Goal: Task Accomplishment & Management: Manage account settings

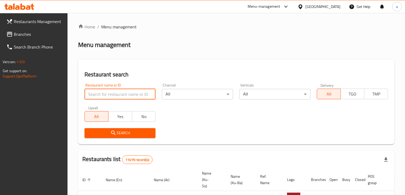
click at [126, 92] on input "search" at bounding box center [119, 94] width 71 height 11
paste input "Daily Shawrma"
type input "Daily Shawrma"
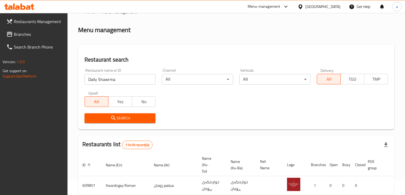
scroll to position [43, 0]
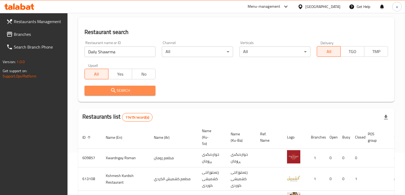
click at [149, 87] on span "Search" at bounding box center [120, 90] width 62 height 7
click at [149, 87] on div at bounding box center [202, 97] width 405 height 195
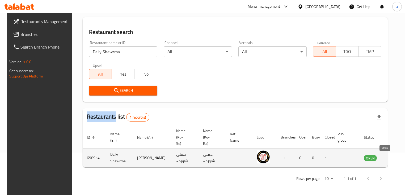
click at [395, 158] on icon "enhanced table" at bounding box center [396, 158] width 2 height 2
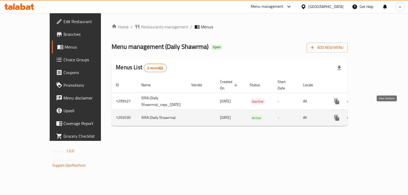
click at [378, 115] on icon "enhanced table" at bounding box center [375, 118] width 6 height 6
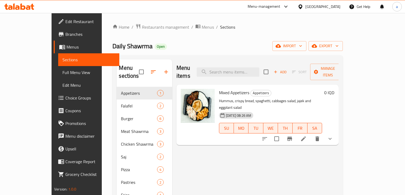
click at [65, 35] on span "Branches" at bounding box center [90, 34] width 50 height 6
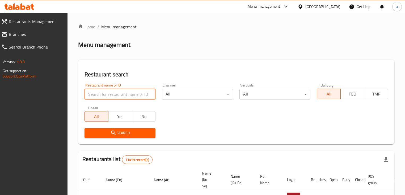
click at [116, 95] on input "search" at bounding box center [119, 94] width 71 height 11
paste input "popna"
type input "popna"
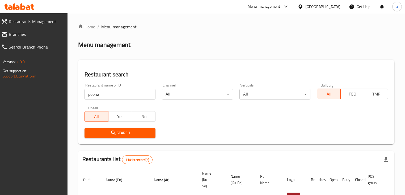
click at [107, 134] on span "Search" at bounding box center [120, 133] width 62 height 7
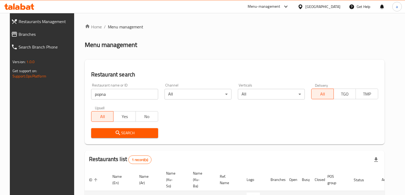
scroll to position [43, 0]
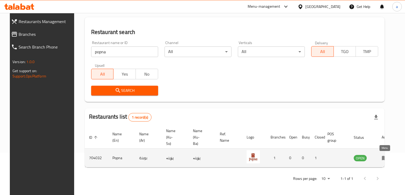
click at [382, 157] on icon "enhanced table" at bounding box center [385, 158] width 6 height 5
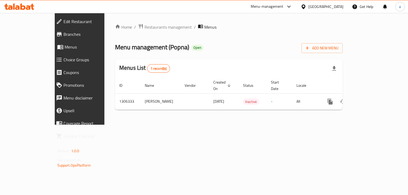
click at [63, 33] on span "Branches" at bounding box center [90, 34] width 55 height 6
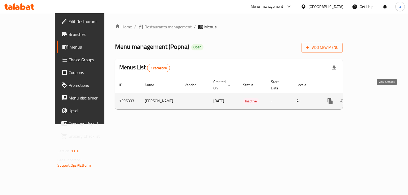
click at [375, 95] on link "enhanced table" at bounding box center [368, 101] width 13 height 13
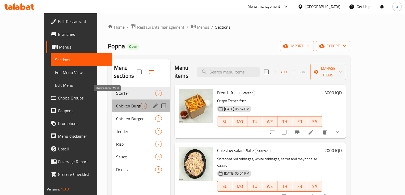
click at [116, 103] on span "Chicken Burger Meal" at bounding box center [128, 106] width 24 height 6
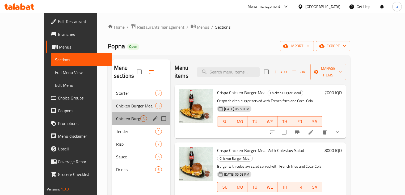
click at [113, 112] on div "Chicken Burger 3" at bounding box center [141, 118] width 58 height 13
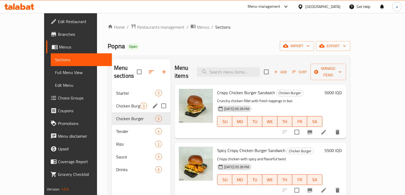
click at [116, 103] on span "Chicken Burger Meal" at bounding box center [128, 106] width 24 height 6
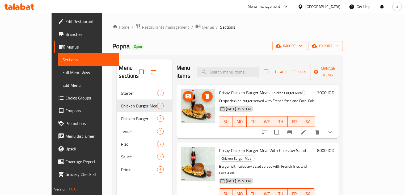
scroll to position [21, 0]
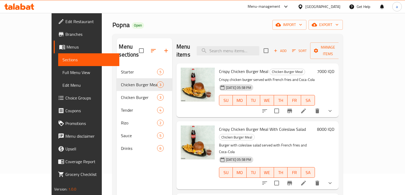
click at [333, 108] on icon "show more" at bounding box center [330, 111] width 6 height 6
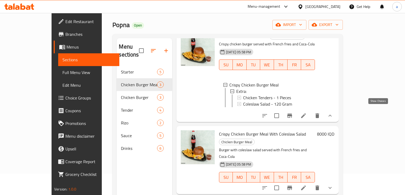
click at [333, 113] on icon "show more" at bounding box center [330, 116] width 6 height 6
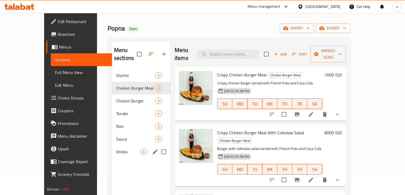
scroll to position [43, 0]
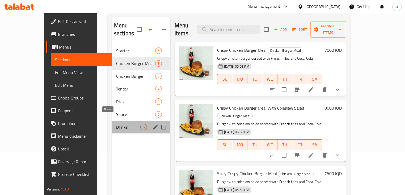
click at [116, 124] on span "Drinks" at bounding box center [128, 127] width 24 height 6
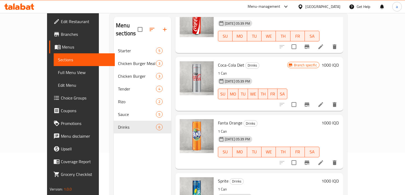
scroll to position [106, 0]
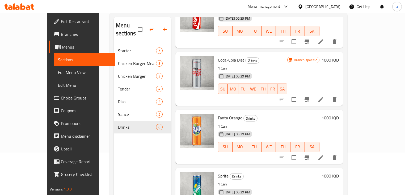
click at [328, 95] on li at bounding box center [320, 100] width 15 height 10
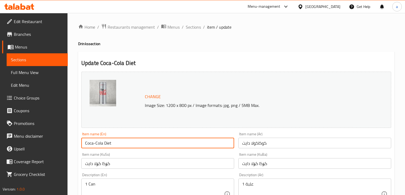
click at [105, 143] on input "Coca-Cola Diet" at bounding box center [157, 143] width 153 height 11
click at [93, 143] on input "Coca-Cola Diet" at bounding box center [157, 143] width 153 height 11
click at [93, 142] on input "Coca-Cola Diet" at bounding box center [157, 143] width 153 height 11
click at [92, 142] on input "Coca-Cola Diet" at bounding box center [157, 143] width 153 height 11
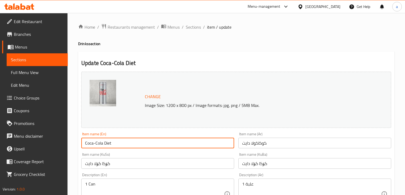
click at [92, 142] on input "Coca-Cola Diet" at bounding box center [157, 143] width 153 height 11
paste input "Zero"
type input "Coca-Cola Zero"
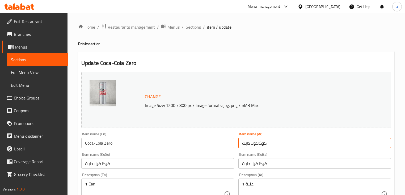
drag, startPoint x: 270, startPoint y: 141, endPoint x: 226, endPoint y: 145, distance: 44.0
paste input "يرو"
type input "كوكاكولا زيرو"
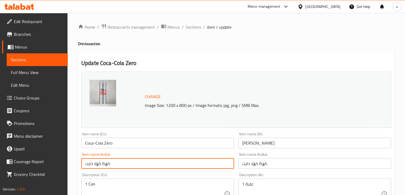
drag, startPoint x: 112, startPoint y: 162, endPoint x: 69, endPoint y: 159, distance: 43.9
paste input "کۆلا زیڕۆ"
type input "کۆکاکۆلا زیڕۆ"
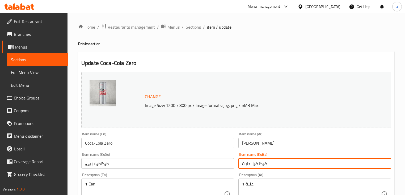
drag, startPoint x: 272, startPoint y: 163, endPoint x: 209, endPoint y: 161, distance: 63.5
paste input "کۆلا زیڕۆ"
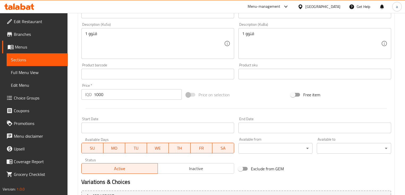
scroll to position [244, 0]
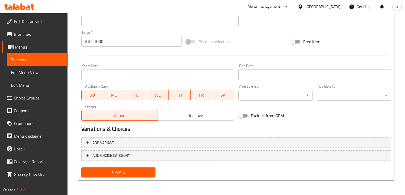
type input "کۆکاکۆلا زیڕۆ"
click at [128, 171] on span "Update" at bounding box center [119, 172] width 66 height 7
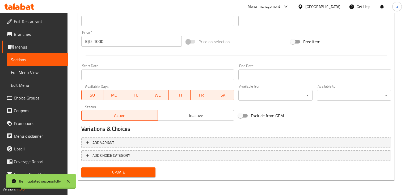
click at [55, 60] on span "Sections" at bounding box center [37, 60] width 53 height 6
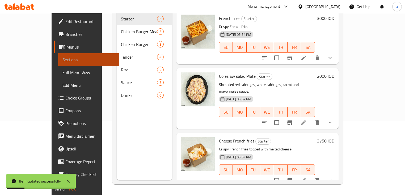
click at [62, 60] on span "Sections" at bounding box center [88, 60] width 53 height 6
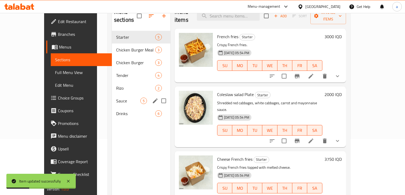
scroll to position [32, 0]
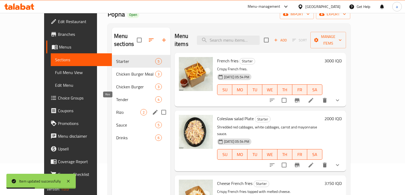
click at [116, 109] on span "Rizo" at bounding box center [128, 112] width 24 height 6
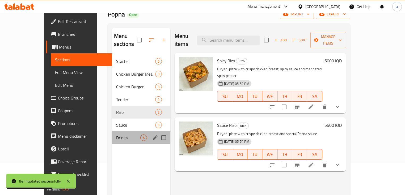
click at [112, 135] on div "Drinks 6" at bounding box center [141, 138] width 58 height 13
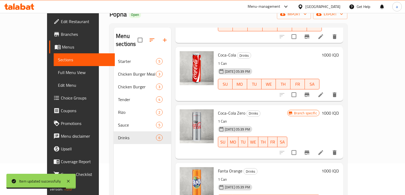
scroll to position [106, 0]
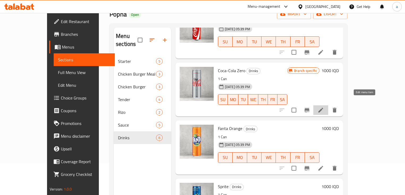
click at [324, 107] on icon at bounding box center [320, 110] width 6 height 6
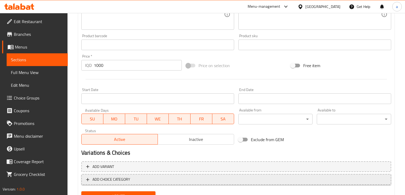
scroll to position [234, 0]
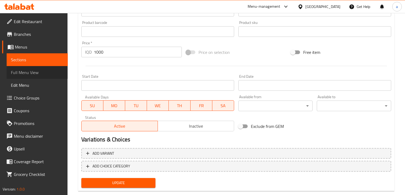
click at [41, 72] on span "Full Menu View" at bounding box center [37, 72] width 53 height 6
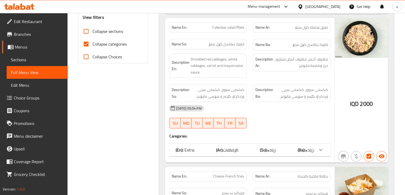
scroll to position [170, 0]
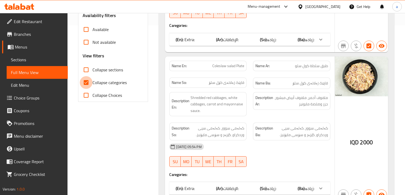
click at [86, 83] on input "Collapse categories" at bounding box center [86, 82] width 13 height 13
checkbox input "false"
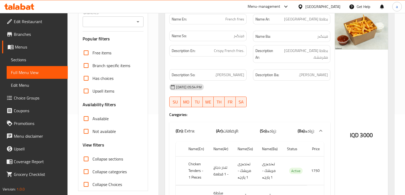
scroll to position [64, 0]
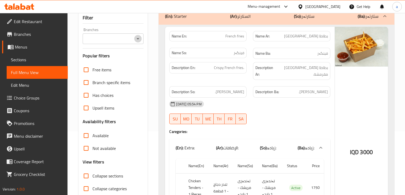
click at [136, 40] on icon "Open" at bounding box center [138, 39] width 6 height 6
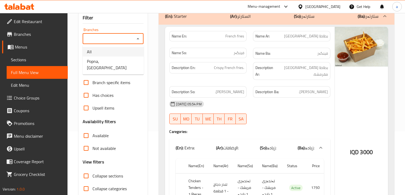
click at [126, 57] on ul "All Popna, Garden City" at bounding box center [113, 60] width 61 height 30
click at [124, 59] on li "Popna, Garden City" at bounding box center [113, 65] width 61 height 16
type input "Popna, Garden City"
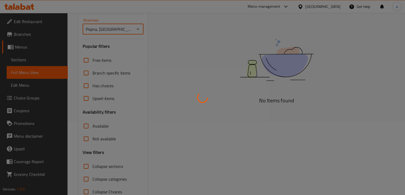
scroll to position [87, 0]
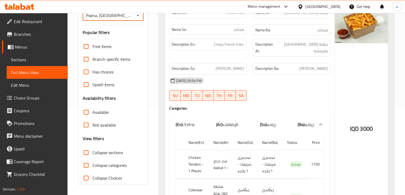
click at [87, 154] on input "Collapse sections" at bounding box center [86, 152] width 13 height 13
checkbox input "true"
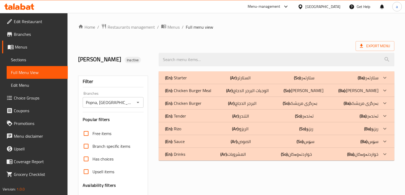
scroll to position [0, 0]
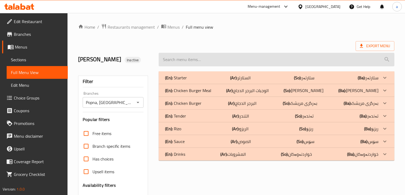
click at [257, 63] on input "search" at bounding box center [276, 60] width 235 height 14
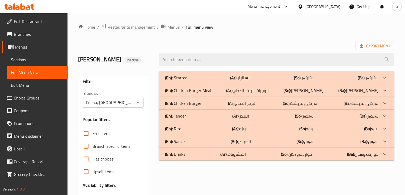
paste input "Coca-Cola Zero"
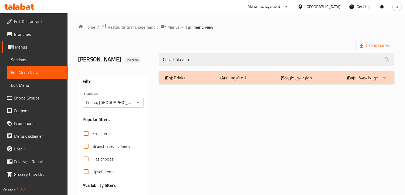
type input "Coca-Cola Zero"
click at [282, 81] on div "(En): Drinks (Ar): المشروبات (So): خواردنەوەکان (Ba): خواردنەوەکان" at bounding box center [271, 78] width 213 height 6
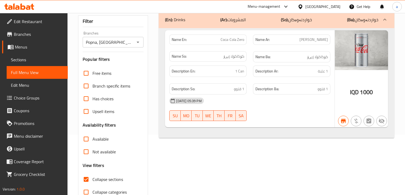
scroll to position [45, 0]
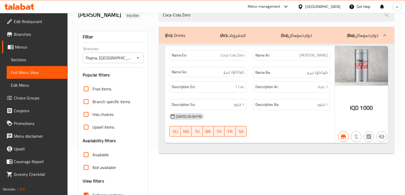
click at [51, 21] on span "Edit Restaurant" at bounding box center [39, 21] width 50 height 6
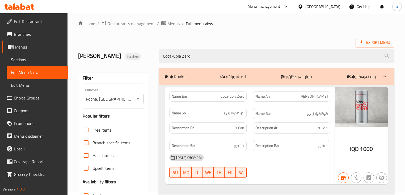
scroll to position [0, 0]
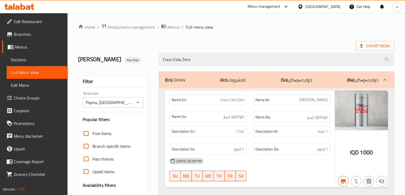
click at [34, 25] on link "Edit Restaurant" at bounding box center [35, 21] width 66 height 13
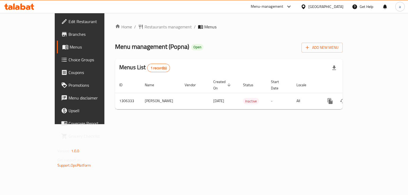
click at [69, 21] on span "Edit Restaurant" at bounding box center [94, 21] width 50 height 6
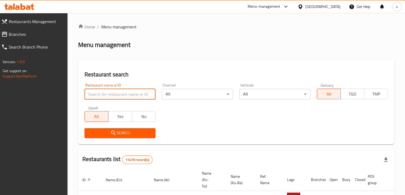
click at [144, 99] on input "search" at bounding box center [119, 94] width 71 height 11
paste input "702590"
type input "702590"
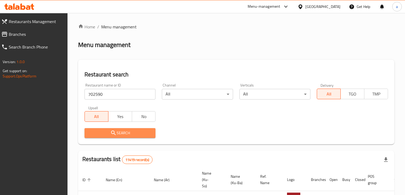
click at [138, 132] on span "Search" at bounding box center [120, 133] width 62 height 7
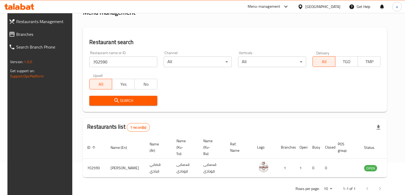
scroll to position [43, 0]
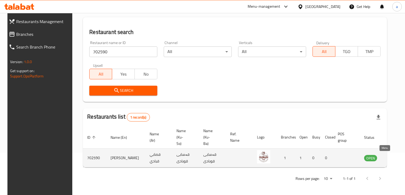
click at [392, 156] on icon "enhanced table" at bounding box center [395, 158] width 6 height 6
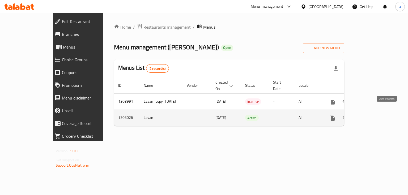
click at [374, 115] on icon "enhanced table" at bounding box center [370, 118] width 6 height 6
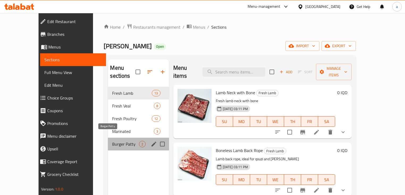
click at [112, 141] on span "Burger Patty" at bounding box center [125, 144] width 27 height 6
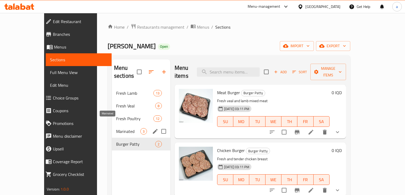
click at [116, 128] on span "Marinated" at bounding box center [128, 131] width 24 height 6
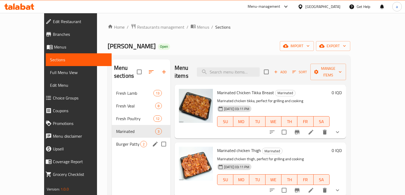
click at [116, 141] on span "Burger Patty" at bounding box center [128, 144] width 24 height 6
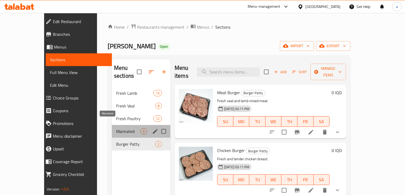
click at [116, 128] on span "Marinated" at bounding box center [128, 131] width 24 height 6
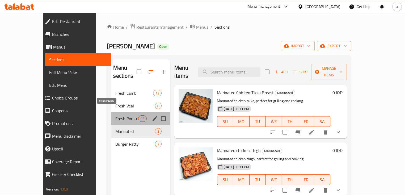
click at [115, 116] on span "Fresh Poultry" at bounding box center [126, 119] width 23 height 6
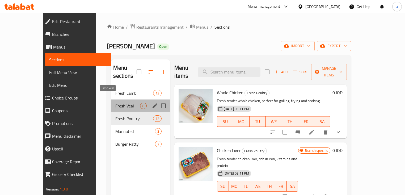
click at [115, 103] on span "Fresh Veal" at bounding box center [127, 106] width 25 height 6
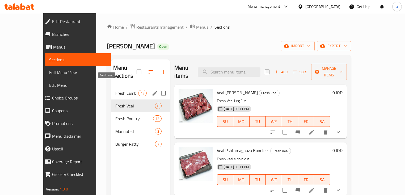
click at [115, 90] on span "Fresh Lamb" at bounding box center [126, 93] width 23 height 6
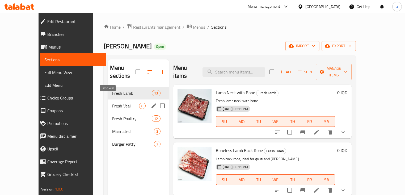
click at [115, 103] on span "Fresh Veal" at bounding box center [125, 106] width 27 height 6
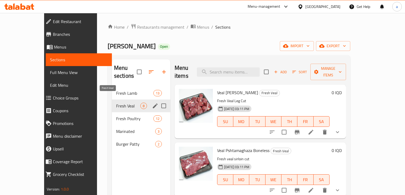
click at [116, 103] on span "Fresh Veal" at bounding box center [128, 106] width 24 height 6
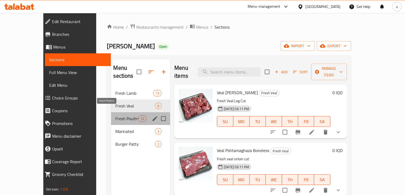
click at [115, 116] on span "Fresh Poultry" at bounding box center [126, 119] width 23 height 6
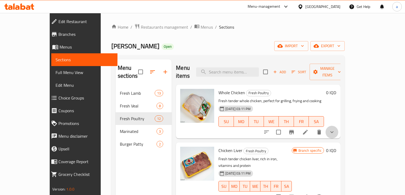
click at [335, 129] on icon "show more" at bounding box center [332, 132] width 6 height 6
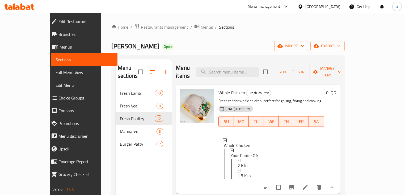
click at [336, 125] on div "0 IQD" at bounding box center [330, 139] width 12 height 101
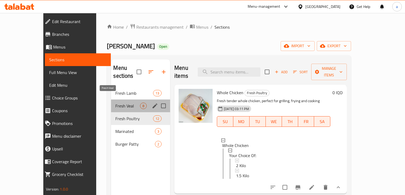
click at [115, 103] on span "Fresh Veal" at bounding box center [127, 106] width 25 height 6
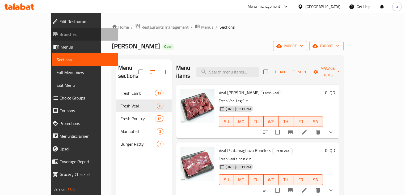
click at [60, 36] on span "Branches" at bounding box center [87, 34] width 55 height 6
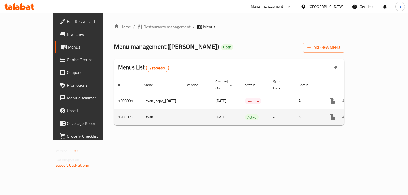
click at [373, 115] on icon "enhanced table" at bounding box center [370, 117] width 5 height 5
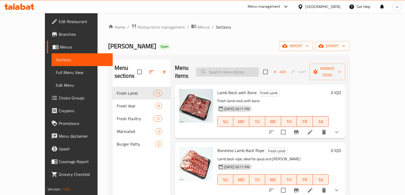
click at [252, 69] on input "search" at bounding box center [227, 71] width 63 height 9
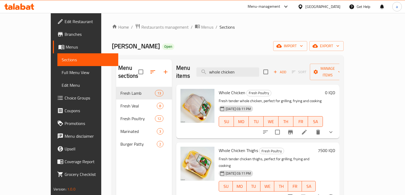
scroll to position [43, 0]
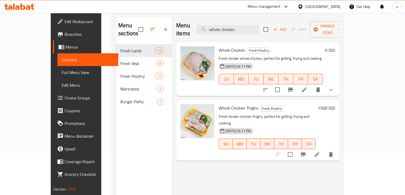
type input "whole chicken"
click at [337, 83] on button "show more" at bounding box center [330, 89] width 13 height 13
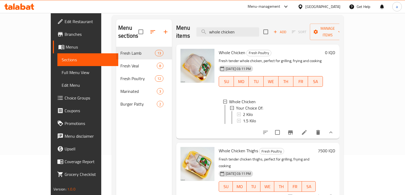
scroll to position [53, 0]
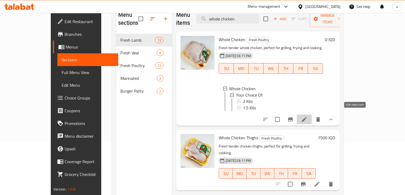
click at [307, 116] on icon at bounding box center [304, 119] width 6 height 6
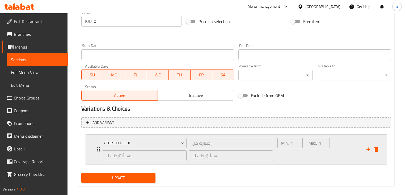
scroll to position [270, 0]
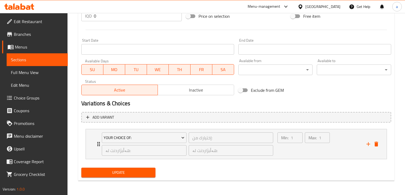
click at [40, 95] on span "Choice Groups" at bounding box center [39, 98] width 50 height 6
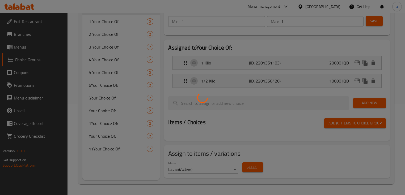
scroll to position [75, 0]
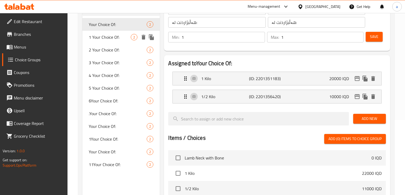
click at [115, 35] on span "1 Your Choice Of:" at bounding box center [110, 37] width 42 height 6
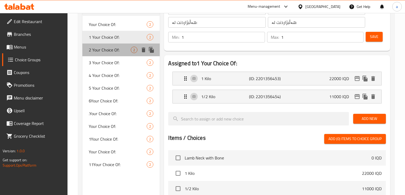
click at [114, 48] on span "2 Your Choice Of:" at bounding box center [110, 50] width 42 height 6
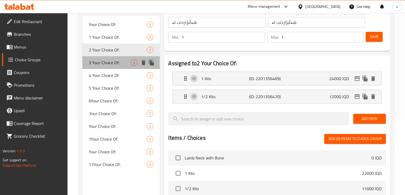
click at [112, 57] on div "3 Your Choice Of: 2" at bounding box center [120, 62] width 77 height 13
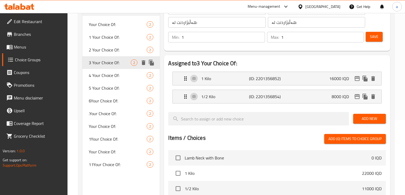
click at [111, 67] on div "3 Your Choice Of: 2" at bounding box center [120, 62] width 77 height 13
click at [111, 72] on span "4 Your Choice Of:" at bounding box center [110, 75] width 42 height 6
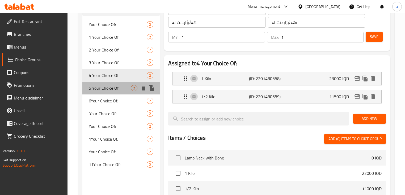
click at [116, 91] on span "5 Your Choice Of:" at bounding box center [110, 88] width 42 height 6
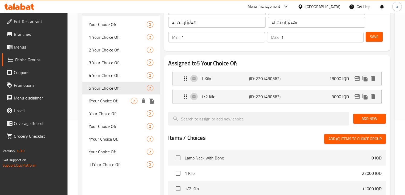
click at [115, 101] on span "6Your Choice Of:" at bounding box center [110, 101] width 42 height 6
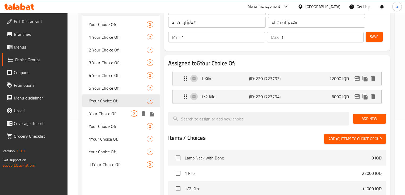
click at [115, 111] on span ".Your Choice Of:" at bounding box center [110, 114] width 42 height 6
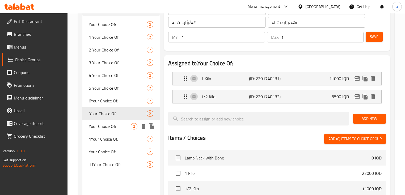
click at [116, 125] on span "Your Choice Of:" at bounding box center [110, 126] width 42 height 6
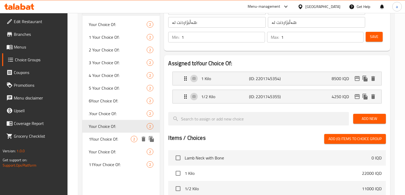
click at [116, 139] on span "1Your Choice Of:" at bounding box center [110, 139] width 42 height 6
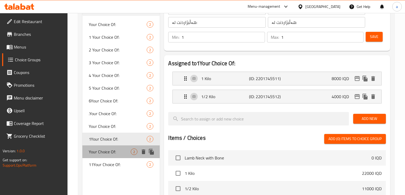
click at [120, 155] on span "Your Choice Of:" at bounding box center [110, 152] width 42 height 6
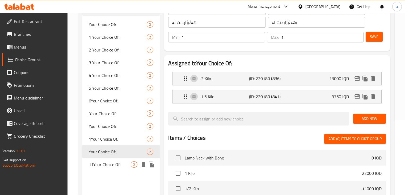
click at [126, 160] on div "11Your Choice Of: 2" at bounding box center [120, 164] width 77 height 13
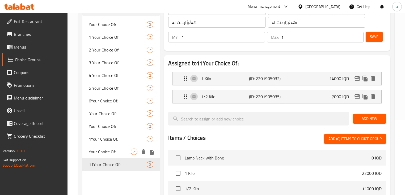
click at [120, 155] on div "Your Choice Of: 2" at bounding box center [120, 152] width 77 height 13
type input "Your Choice Of:"
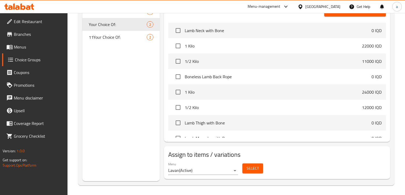
scroll to position [204, 0]
click at [254, 168] on span "Select" at bounding box center [253, 167] width 12 height 7
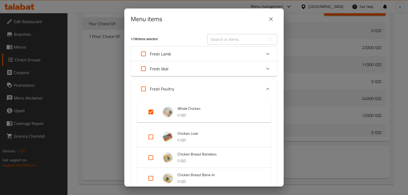
click at [273, 19] on icon "close" at bounding box center [271, 19] width 6 height 6
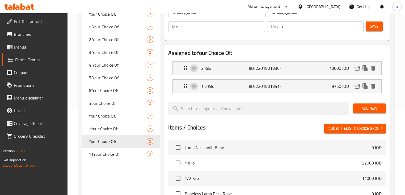
scroll to position [55, 0]
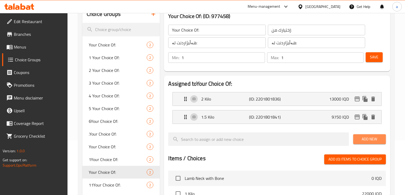
drag, startPoint x: 368, startPoint y: 137, endPoint x: 357, endPoint y: 139, distance: 10.6
click at [368, 137] on span "Add New" at bounding box center [369, 139] width 24 height 7
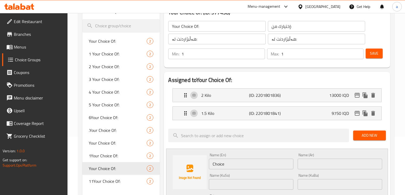
scroll to position [97, 0]
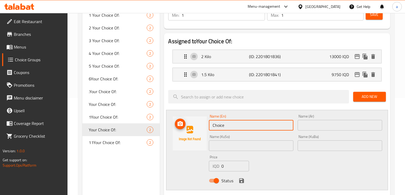
drag, startPoint x: 214, startPoint y: 126, endPoint x: 198, endPoint y: 131, distance: 16.3
click at [199, 130] on div "Name (En) Choice Name (En) Name (Ar) Name (Ar) Name (KuSo) Name (KuSo) Name (Ku…" at bounding box center [277, 150] width 222 height 80
type input "1.75 Kilo"
click at [343, 126] on input "text" at bounding box center [340, 125] width 84 height 11
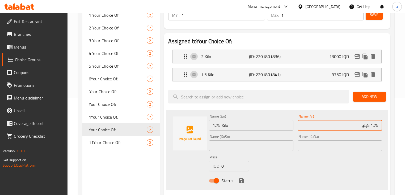
type input "1.75 كيلو"
click at [270, 143] on input "text" at bounding box center [251, 146] width 84 height 11
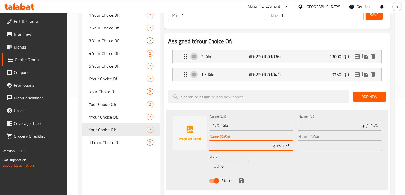
drag, startPoint x: 279, startPoint y: 145, endPoint x: 302, endPoint y: 146, distance: 22.9
click at [302, 146] on div "Name (En) 1.75 Kilo Name (En) Name (Ar) 1.75 كيلو Name (Ar) Name (KuSo) 1.75 کی…" at bounding box center [295, 150] width 177 height 76
click at [258, 145] on input "1.75 کیلۆ" at bounding box center [251, 146] width 84 height 11
drag, startPoint x: 261, startPoint y: 145, endPoint x: 294, endPoint y: 147, distance: 33.1
click at [294, 147] on div "Name (KuSo) 1.75 کیلۆ Name (KuSo)" at bounding box center [251, 143] width 89 height 20
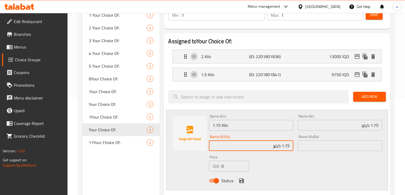
type input "1.75 کیلۆ"
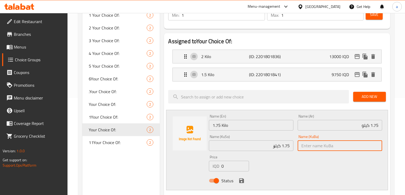
click at [313, 144] on input "text" at bounding box center [340, 146] width 84 height 11
paste input "1.75 کیلۆ"
type input "1.75 کیلۆ"
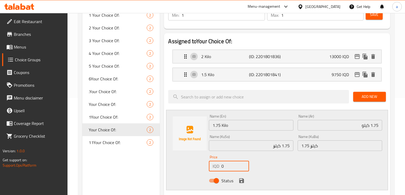
drag, startPoint x: 231, startPoint y: 163, endPoint x: 218, endPoint y: 167, distance: 13.1
click at [218, 167] on div "IQD 0 Price" at bounding box center [229, 166] width 40 height 11
click at [226, 167] on input "number" at bounding box center [235, 166] width 28 height 11
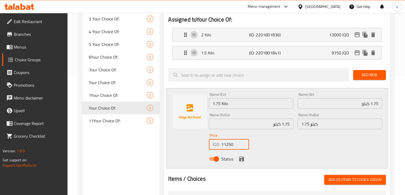
scroll to position [182, 0]
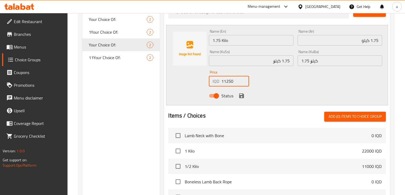
type input "11250"
click at [241, 96] on icon "save" at bounding box center [241, 96] width 6 height 6
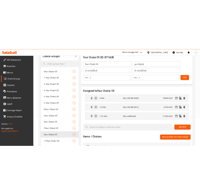
scroll to position [55, 0]
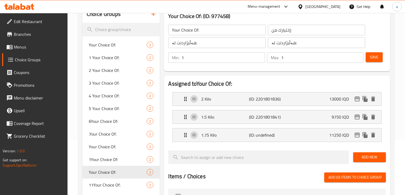
click at [374, 58] on span "Save" at bounding box center [374, 57] width 9 height 7
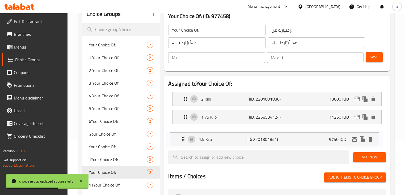
drag, startPoint x: 221, startPoint y: 116, endPoint x: 221, endPoint y: 135, distance: 19.4
click at [220, 136] on nav "2 Kilo (ID: 2201801836) 13000 IQD Name (En) 2 Kilo Name (En) Name (Ar) 2 كيلو N…" at bounding box center [276, 117] width 217 height 58
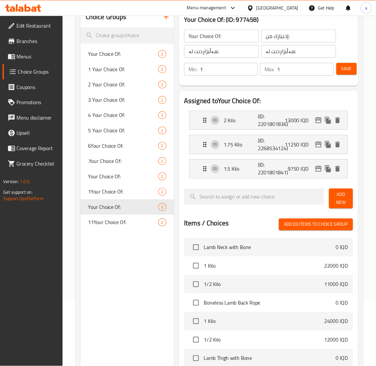
scroll to position [55, 0]
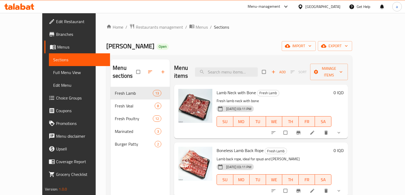
drag, startPoint x: 20, startPoint y: 70, endPoint x: 19, endPoint y: 79, distance: 8.8
click at [53, 70] on span "Full Menu View" at bounding box center [79, 72] width 53 height 6
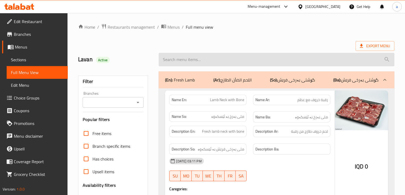
click at [266, 66] on input "search" at bounding box center [276, 60] width 235 height 14
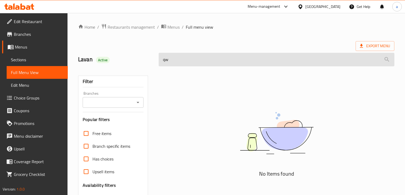
type input "q"
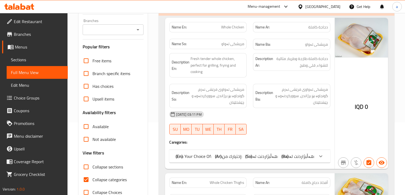
scroll to position [85, 0]
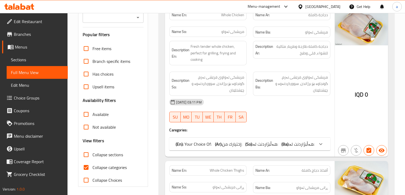
type input "whole chicken"
click at [311, 143] on span "هەڵبژاردنت لە:" at bounding box center [301, 144] width 25 height 8
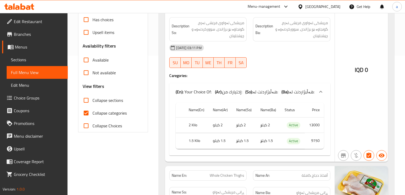
scroll to position [126, 0]
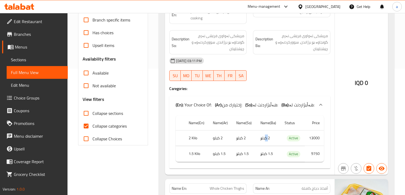
drag, startPoint x: 265, startPoint y: 138, endPoint x: 268, endPoint y: 137, distance: 3.2
click at [268, 137] on td "2 کیلۆ" at bounding box center [268, 138] width 24 height 16
drag, startPoint x: 261, startPoint y: 153, endPoint x: 292, endPoint y: 156, distance: 31.0
click at [273, 155] on td "1.5 کیلۆ" at bounding box center [268, 154] width 24 height 16
drag, startPoint x: 309, startPoint y: 142, endPoint x: 316, endPoint y: 141, distance: 7.2
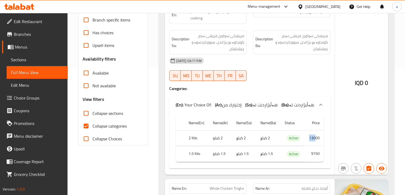
click at [316, 141] on td "13000" at bounding box center [314, 138] width 19 height 16
click at [316, 152] on td "9750" at bounding box center [314, 154] width 19 height 16
drag, startPoint x: 272, startPoint y: 143, endPoint x: 217, endPoint y: 142, distance: 55.0
click at [216, 140] on tr "2 Kilo 2 كيلو 2 کیلۆ 2 کیلۆ Active 13000" at bounding box center [250, 138] width 148 height 16
click at [287, 144] on td "Active" at bounding box center [292, 138] width 24 height 16
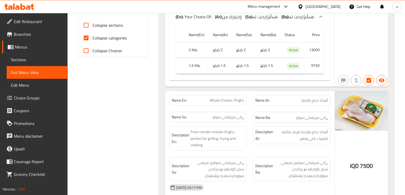
scroll to position [254, 0]
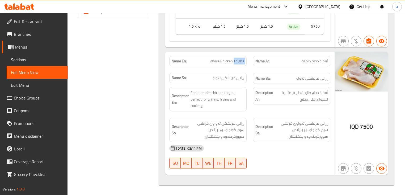
drag, startPoint x: 235, startPoint y: 61, endPoint x: 256, endPoint y: 61, distance: 21.8
click at [256, 61] on div "Name En: Whole Chicken Thighs Name Ar: أفخاذ دجاج كاملة Name So: ڕانی مریشکی تە…" at bounding box center [249, 70] width 167 height 35
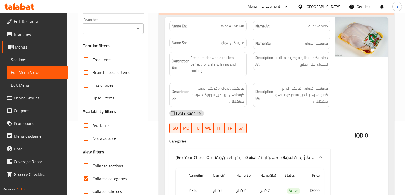
scroll to position [105, 0]
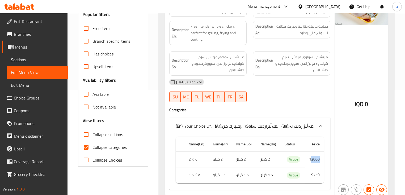
drag, startPoint x: 311, startPoint y: 158, endPoint x: 320, endPoint y: 159, distance: 9.4
click at [320, 159] on td "13000" at bounding box center [314, 160] width 19 height 16
drag, startPoint x: 311, startPoint y: 170, endPoint x: 313, endPoint y: 157, distance: 13.2
click at [312, 164] on tbody "2 Kilo 2 كيلو 2 کیلۆ 2 کیلۆ Active 13000 1.5 Kilo 1.5 كيلو 1.5 کیلۆ 1.5 کیلۆ Ac…" at bounding box center [250, 168] width 148 height 32
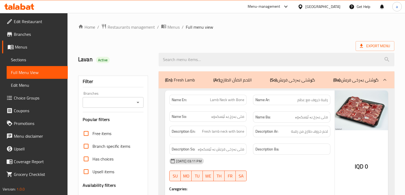
click at [139, 103] on icon "Open" at bounding box center [138, 102] width 6 height 6
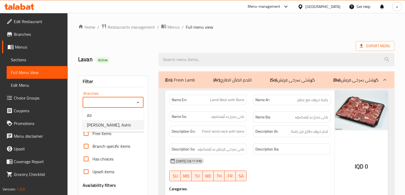
click at [128, 125] on li "[PERSON_NAME], Ashti" at bounding box center [113, 125] width 61 height 10
type input "[PERSON_NAME], Ashti"
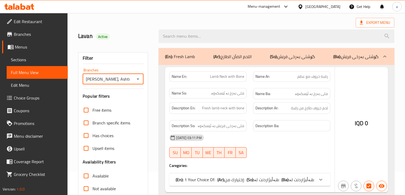
scroll to position [87, 0]
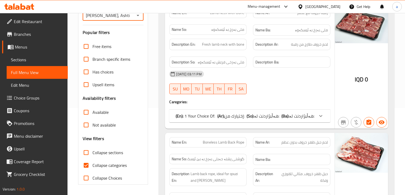
click at [86, 165] on input "Collapse categories" at bounding box center [86, 165] width 13 height 13
checkbox input "false"
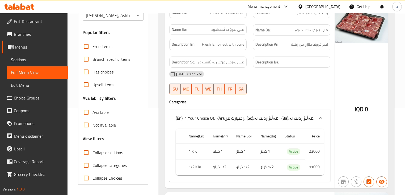
click at [85, 152] on input "Collapse sections" at bounding box center [86, 152] width 13 height 13
checkbox input "true"
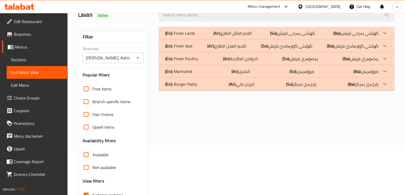
scroll to position [2, 0]
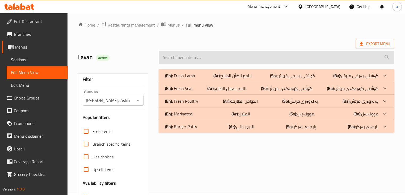
click at [252, 56] on input "search" at bounding box center [276, 58] width 235 height 14
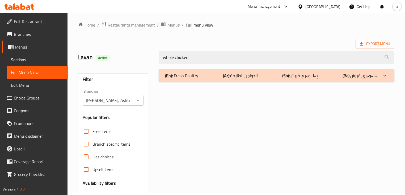
type input "whole chicken"
click at [265, 76] on div "(En): Fresh Poultry (Ar): الدواجن الطازجة (So): پەلەوەری فرێش (Ba): پەلەوەری فر…" at bounding box center [271, 76] width 213 height 6
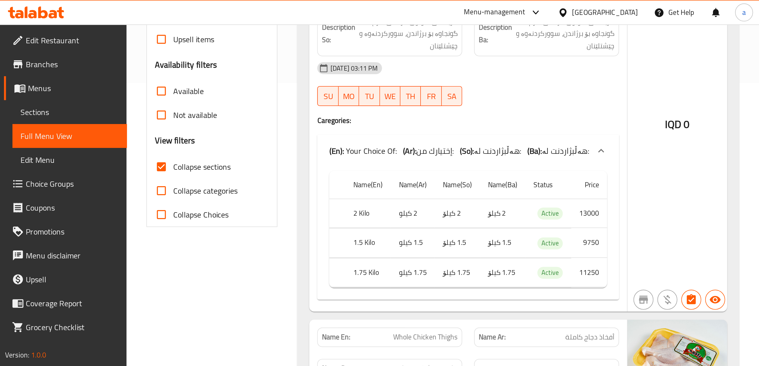
scroll to position [50, 0]
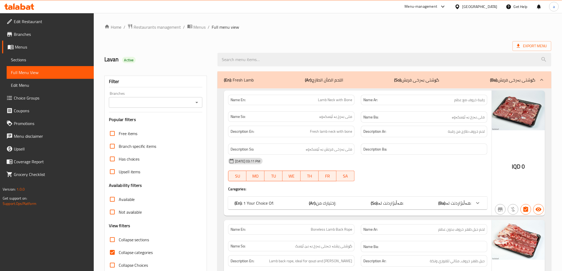
click at [201, 104] on div "Branches" at bounding box center [156, 102] width 94 height 11
click at [197, 103] on icon "Open" at bounding box center [197, 102] width 3 height 1
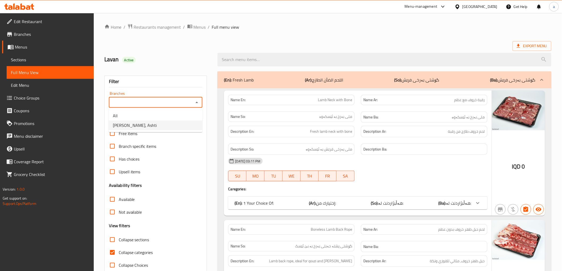
click at [184, 126] on li "[PERSON_NAME], Ashti" at bounding box center [156, 126] width 94 height 10
type input "[PERSON_NAME], Ashti"
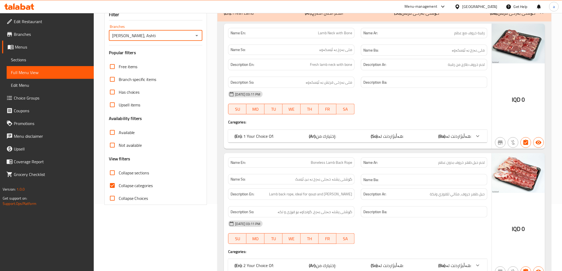
scroll to position [70, 0]
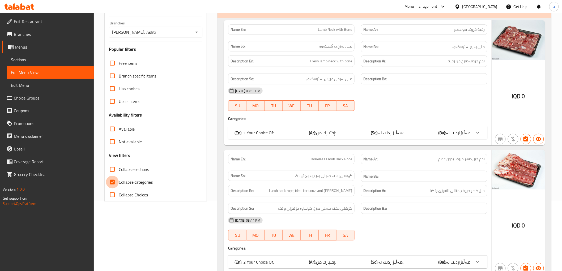
click at [113, 181] on input "Collapse categories" at bounding box center [112, 182] width 13 height 13
checkbox input "false"
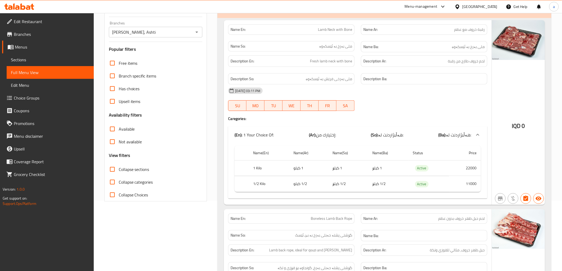
click at [113, 168] on input "Collapse sections" at bounding box center [112, 169] width 13 height 13
checkbox input "true"
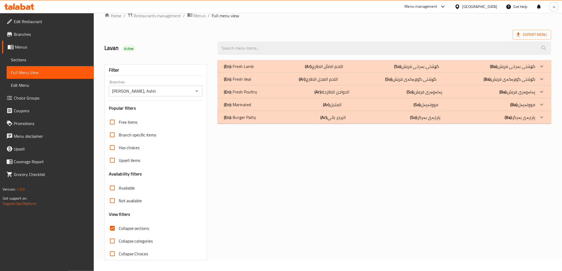
scroll to position [0, 0]
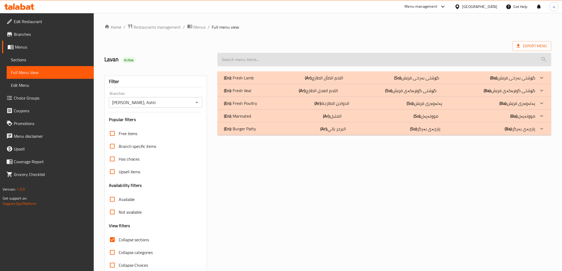
click at [447, 62] on input "search" at bounding box center [385, 60] width 334 height 14
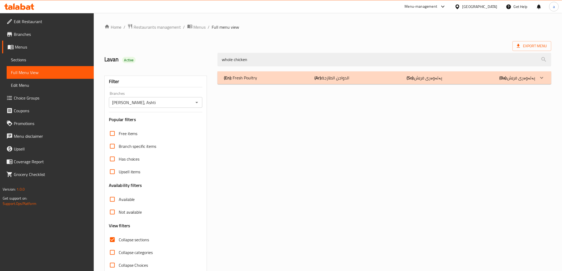
type input "whole chicken"
click at [514, 84] on div "(En): Fresh Poultry (Ar): الدواجن الطازجة (So): پەلەوەری فرێش (Ba): پەلەوەری فر…" at bounding box center [384, 171] width 340 height 207
click at [515, 81] on p "(Ba): پەلەوەری فرێش" at bounding box center [518, 78] width 36 height 6
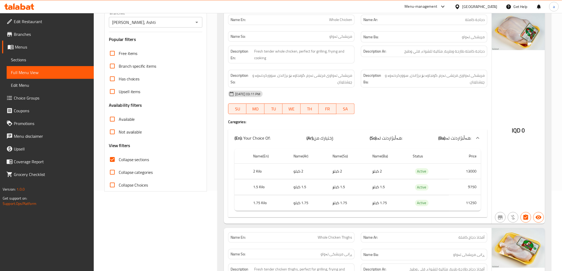
scroll to position [80, 0]
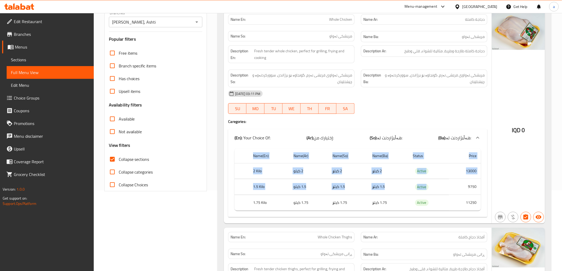
click at [484, 190] on div "Name(En) Name(Ar) Name(So) Name(Ba) Status Price 2 Kilo 2 كيلو 2 کیلۆ 2 کیلۆ Ac…" at bounding box center [357, 181] width 259 height 71
click at [277, 204] on th "1.75 Kilo" at bounding box center [269, 203] width 40 height 16
click at [55, 37] on span "Branches" at bounding box center [52, 34] width 76 height 6
